Goal: Find specific page/section: Find specific page/section

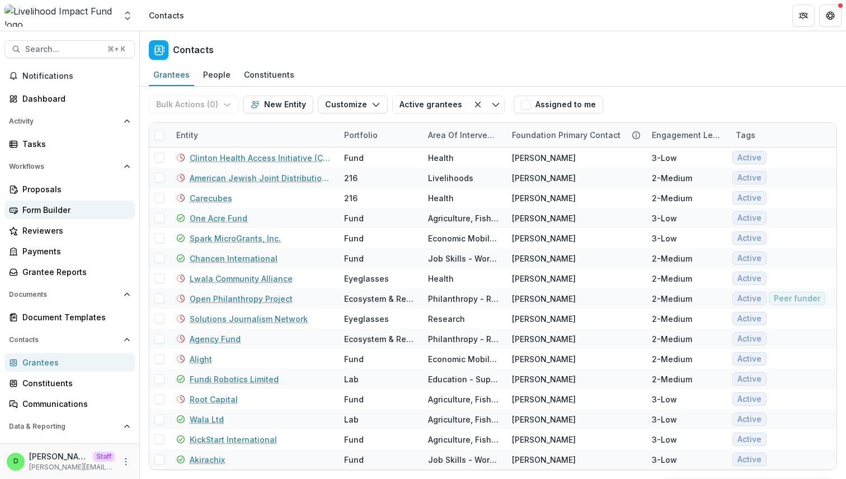
click at [54, 206] on div "Form Builder" at bounding box center [73, 210] width 103 height 12
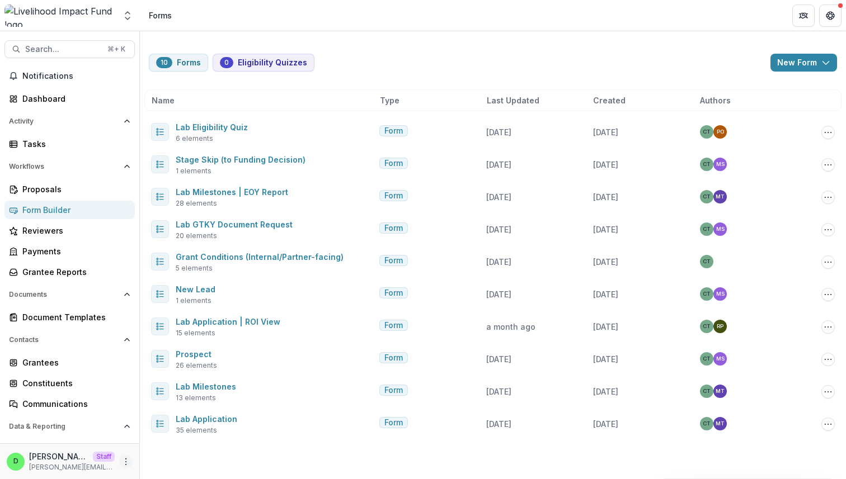
click at [122, 458] on icon "More" at bounding box center [125, 462] width 9 height 9
click at [182, 441] on link "User Settings" at bounding box center [196, 438] width 120 height 18
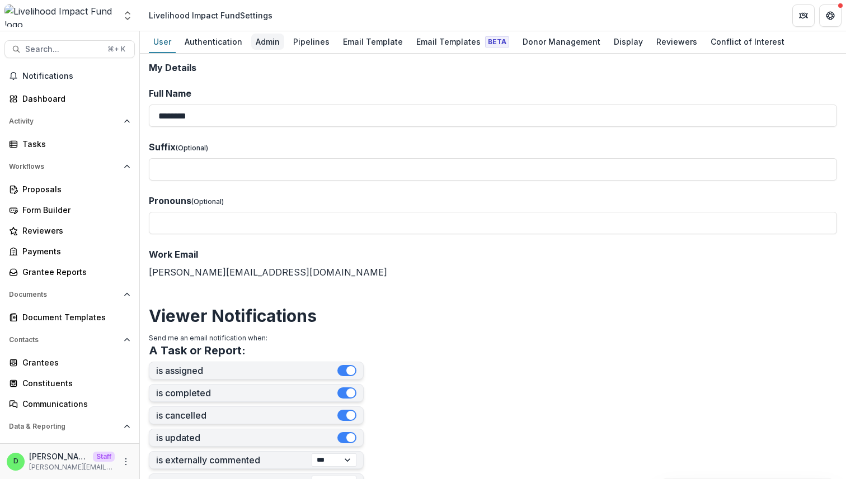
click at [271, 43] on div "Admin" at bounding box center [267, 42] width 33 height 16
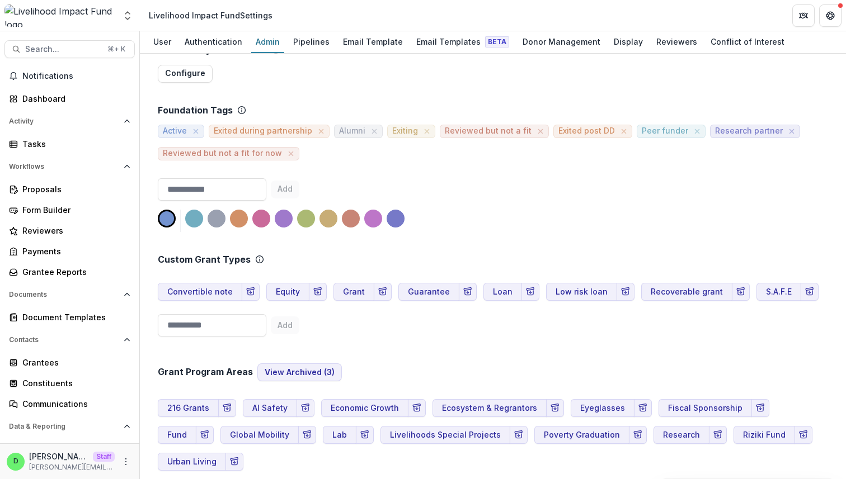
scroll to position [2101, 0]
